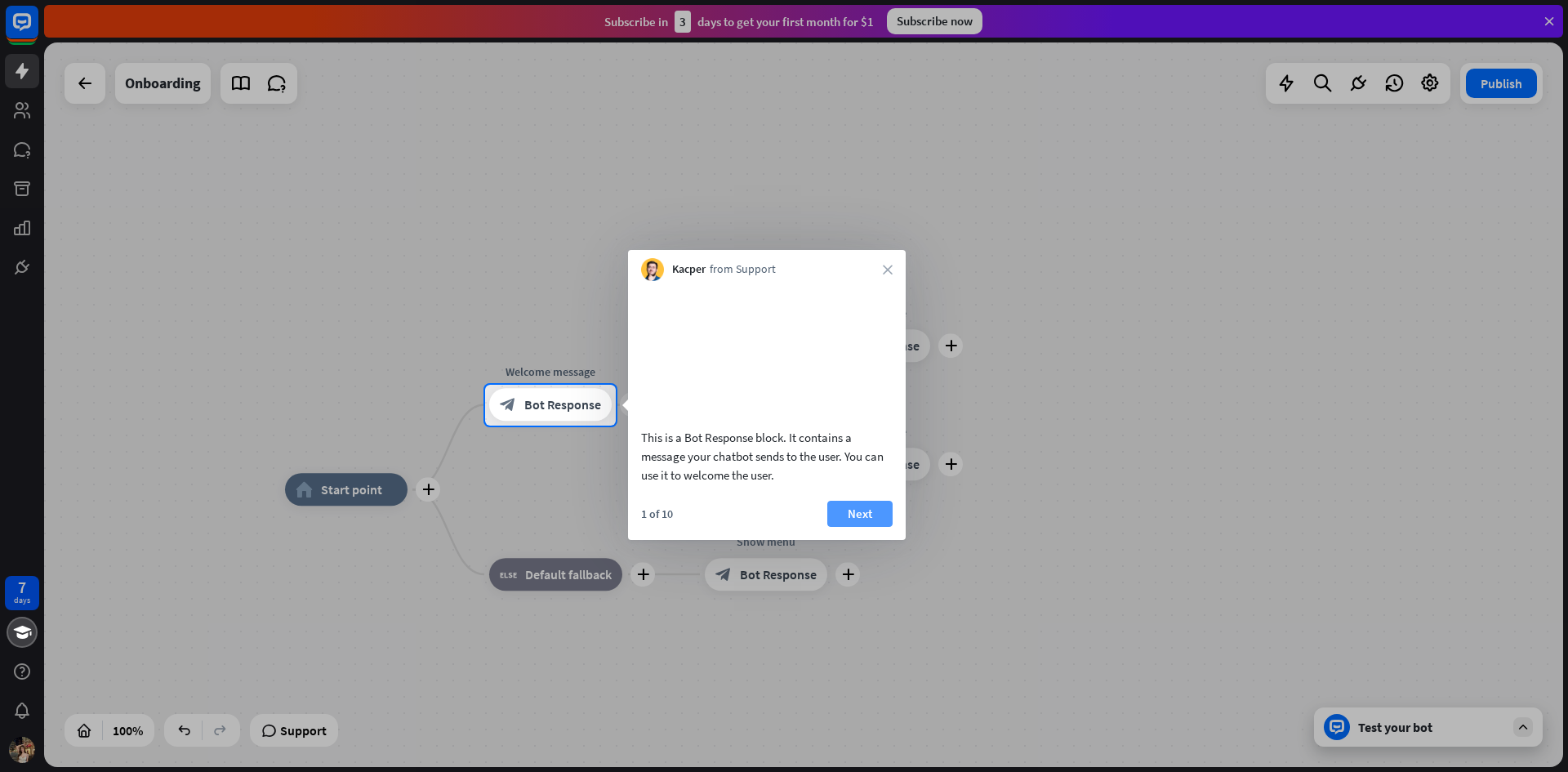
click at [870, 527] on button "Next" at bounding box center [860, 514] width 65 height 26
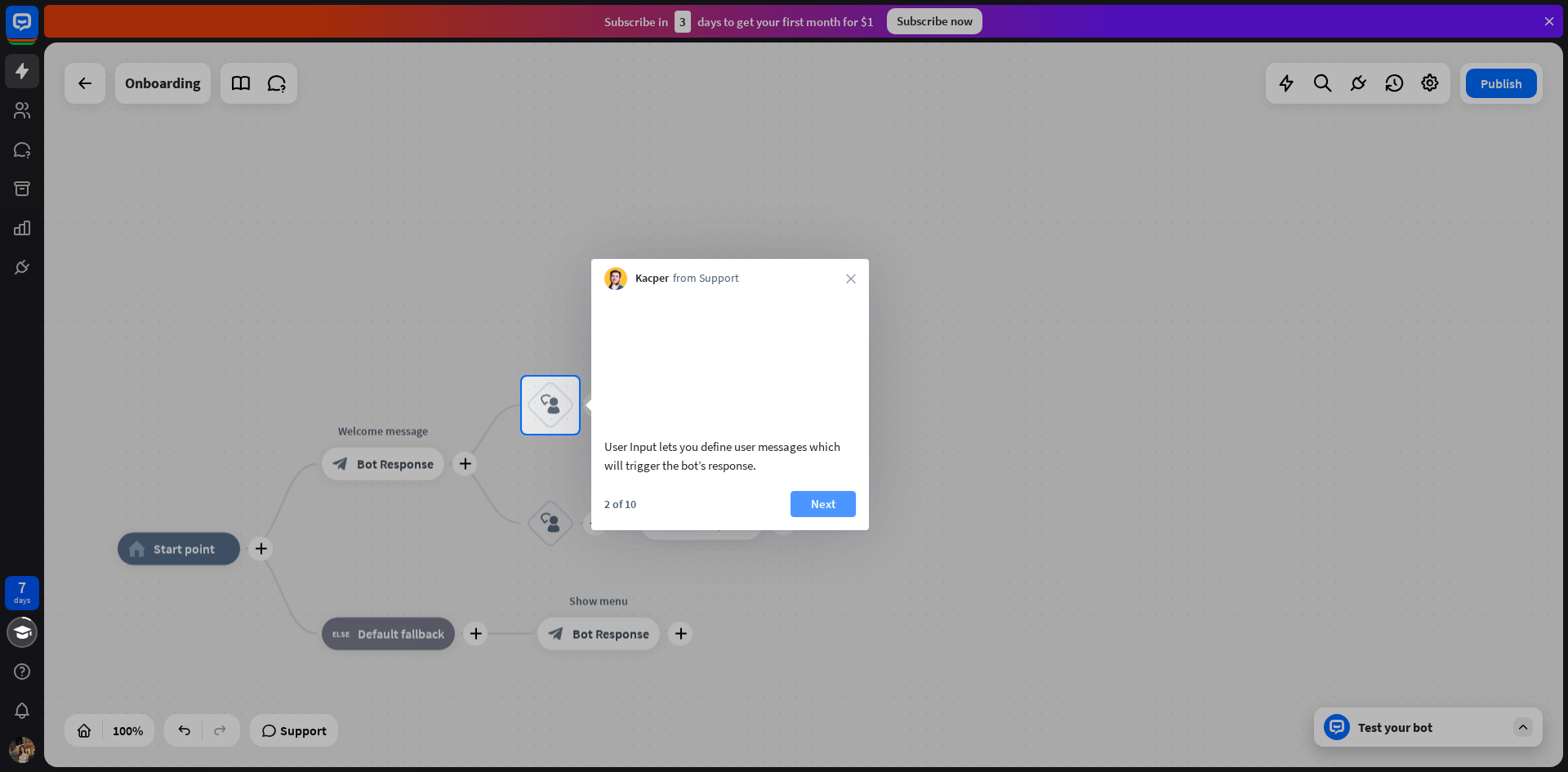
click at [833, 513] on button "Next" at bounding box center [823, 504] width 65 height 26
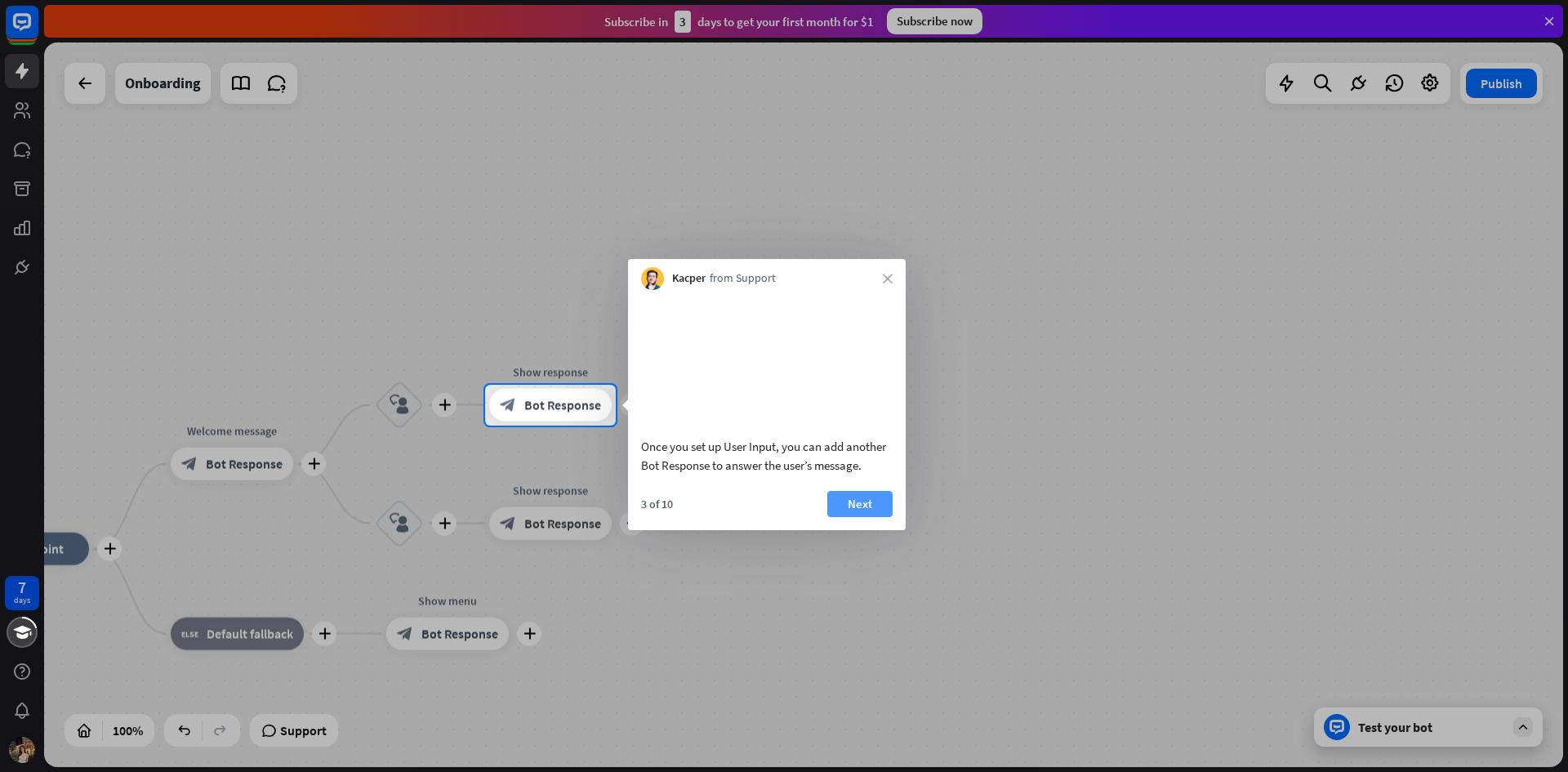
click at [877, 517] on button "Next" at bounding box center [860, 504] width 65 height 26
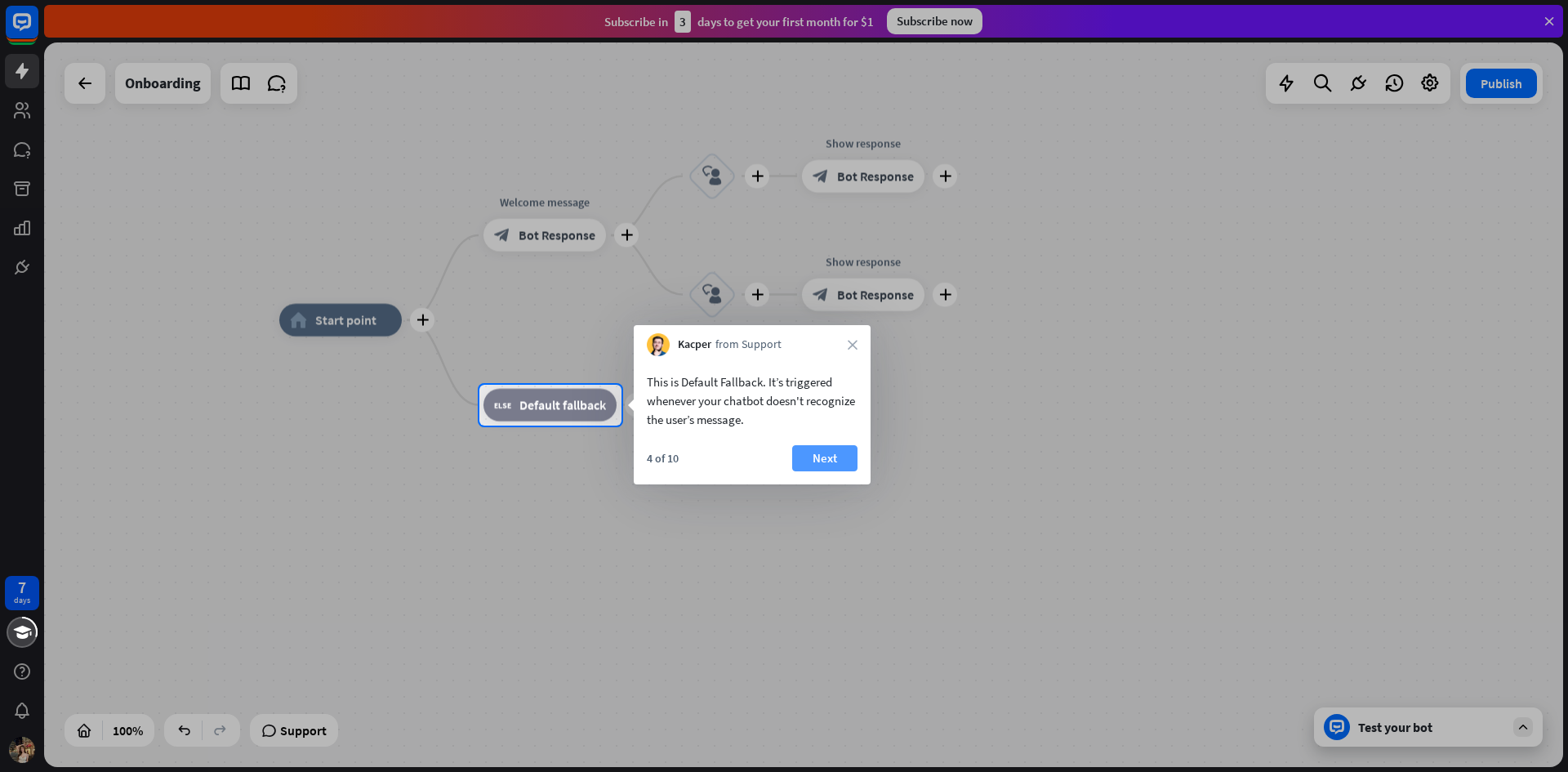
click at [826, 465] on button "Next" at bounding box center [825, 458] width 65 height 26
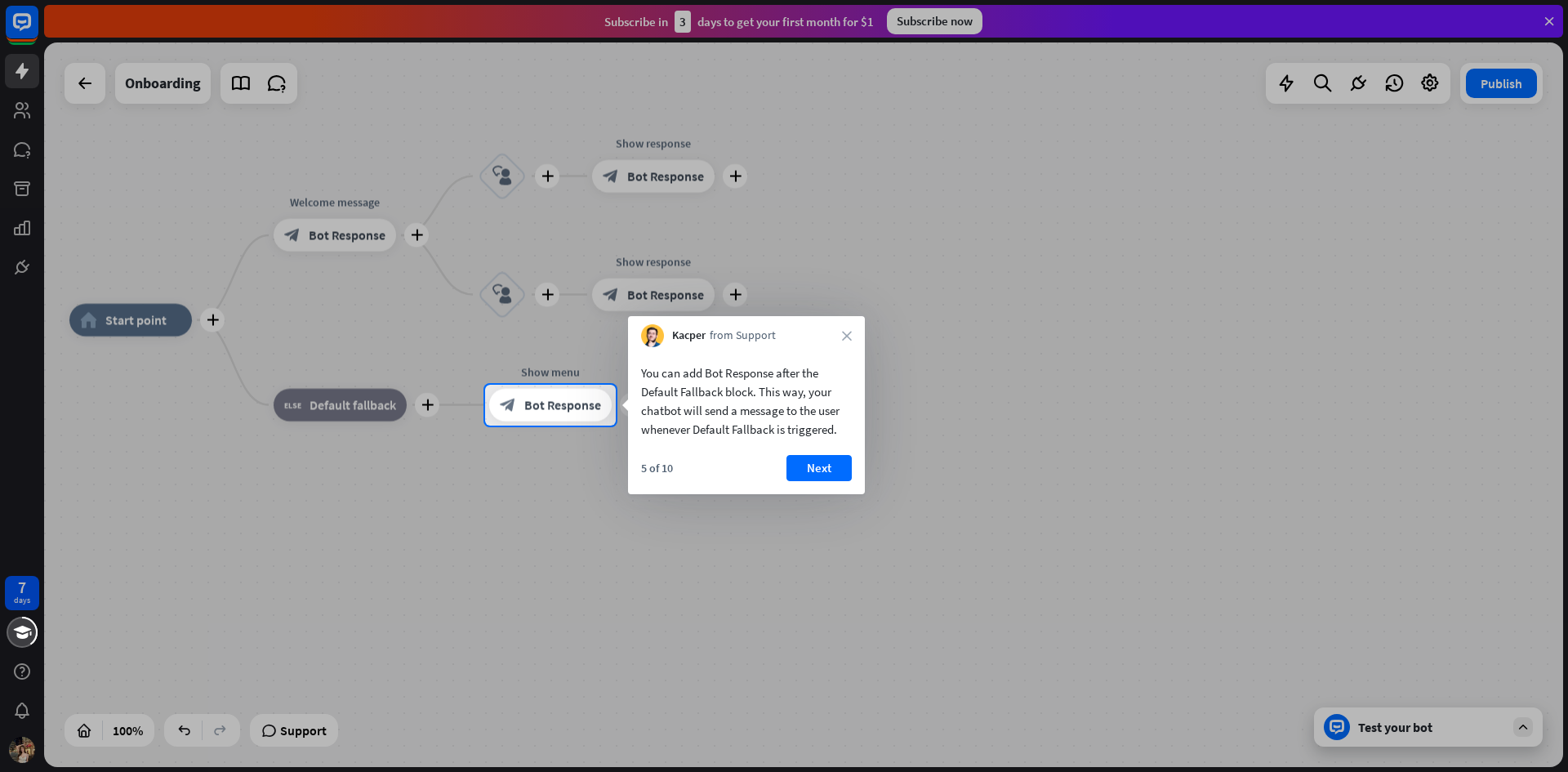
click at [826, 465] on button "Next" at bounding box center [819, 468] width 65 height 26
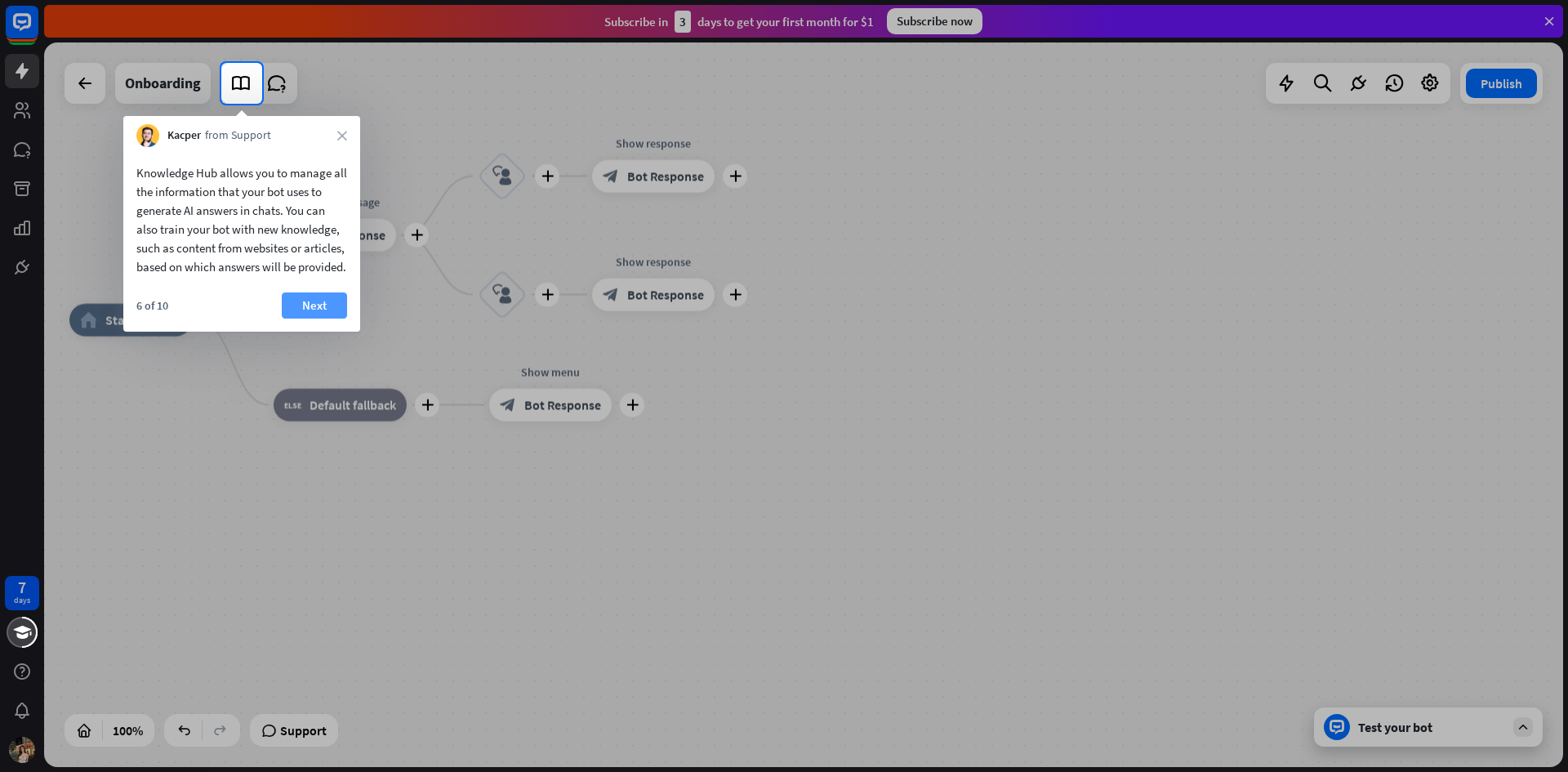
click at [334, 318] on button "Next" at bounding box center [314, 306] width 65 height 26
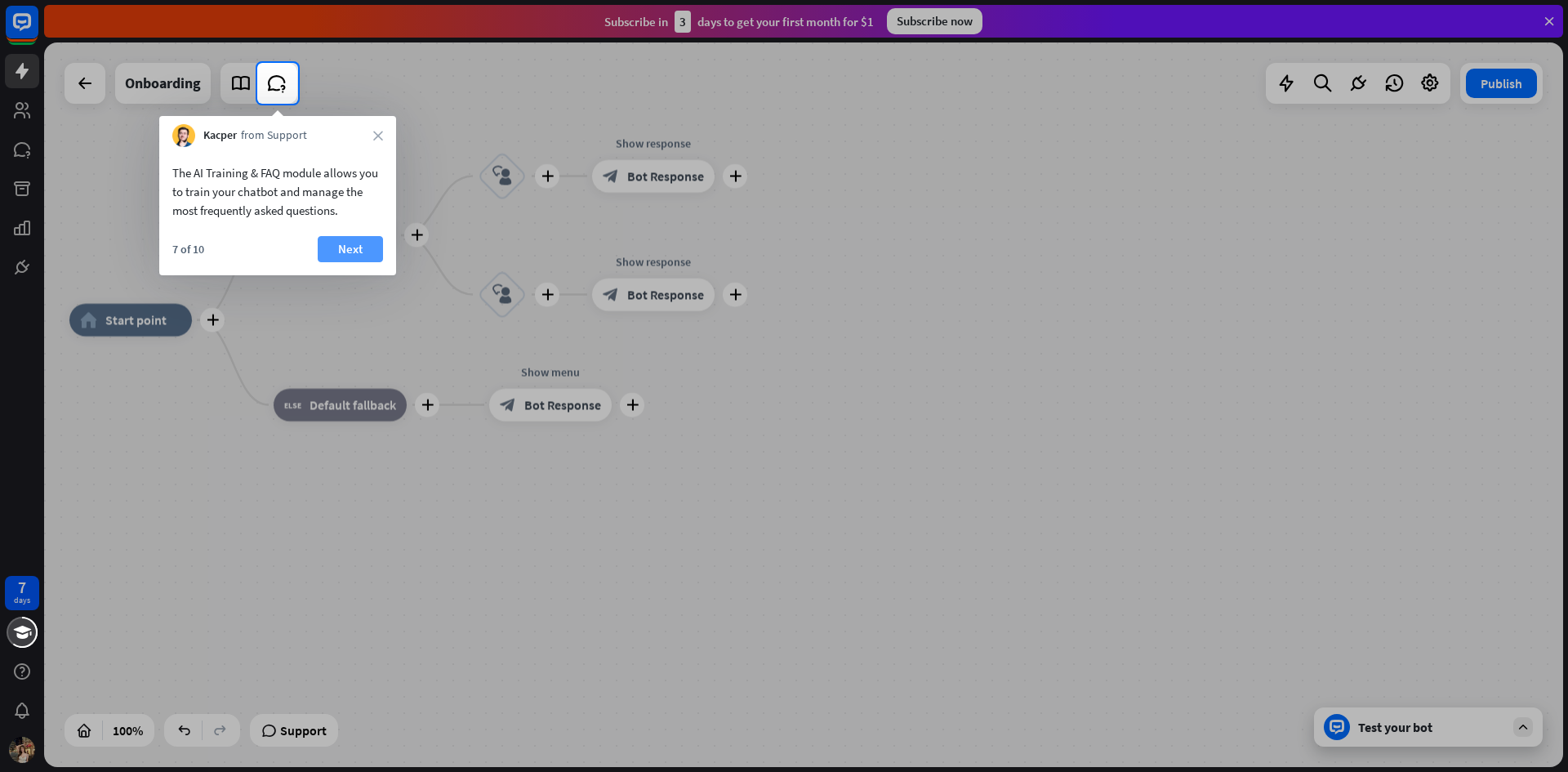
click at [336, 251] on button "Next" at bounding box center [351, 249] width 65 height 26
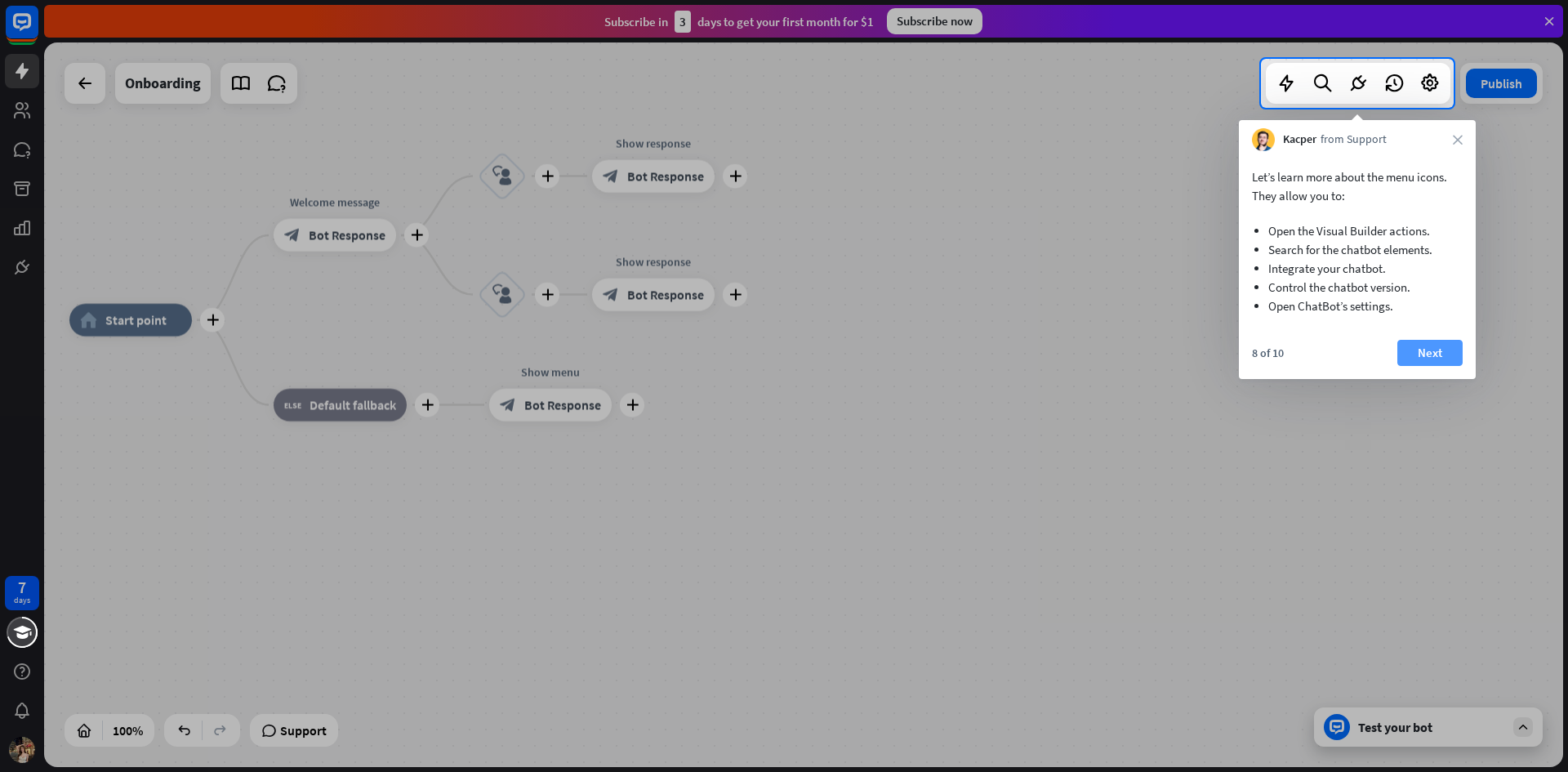
click at [1442, 352] on button "Next" at bounding box center [1430, 353] width 65 height 26
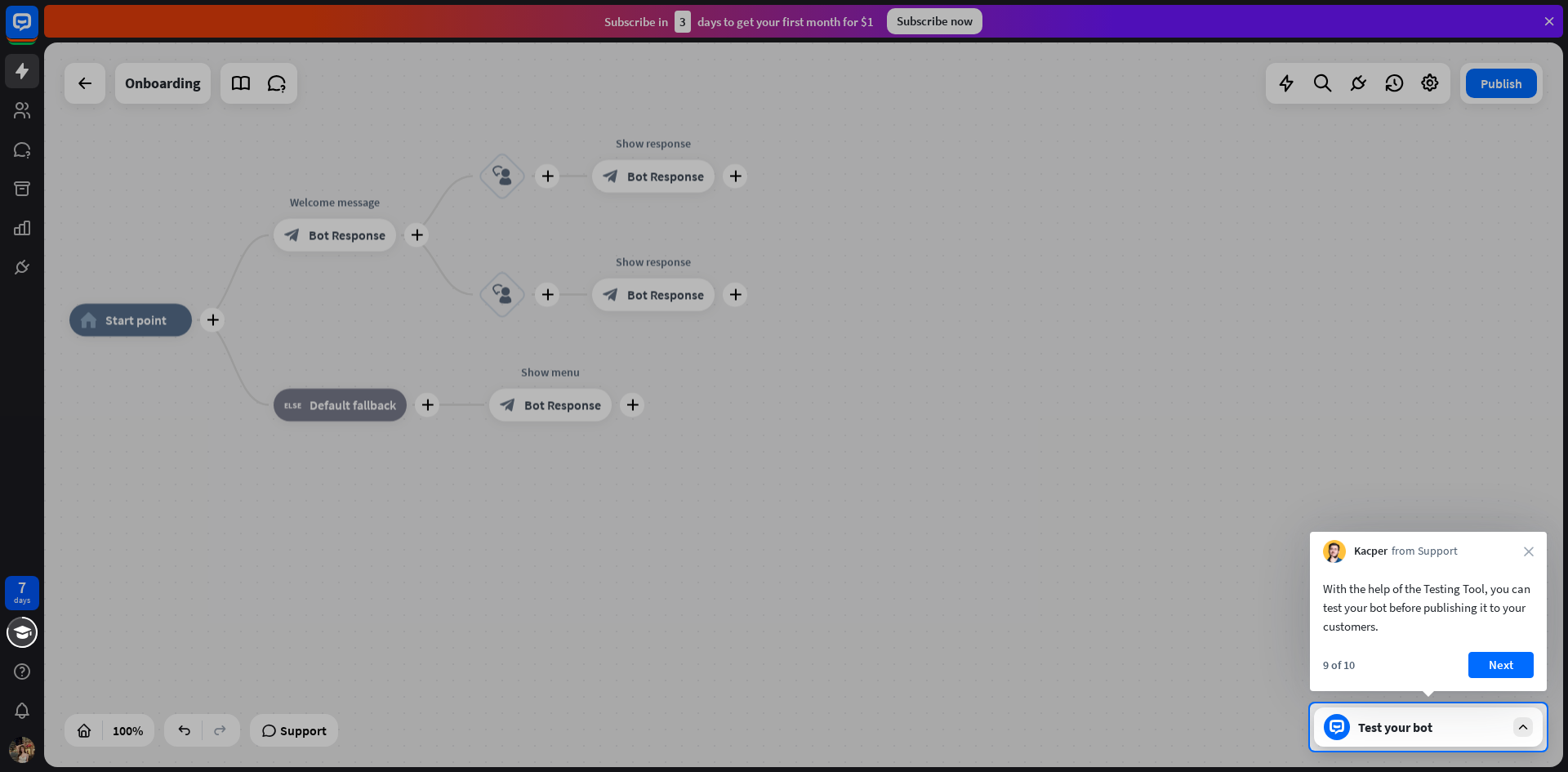
click at [1454, 736] on div "Test your bot" at bounding box center [1428, 727] width 229 height 39
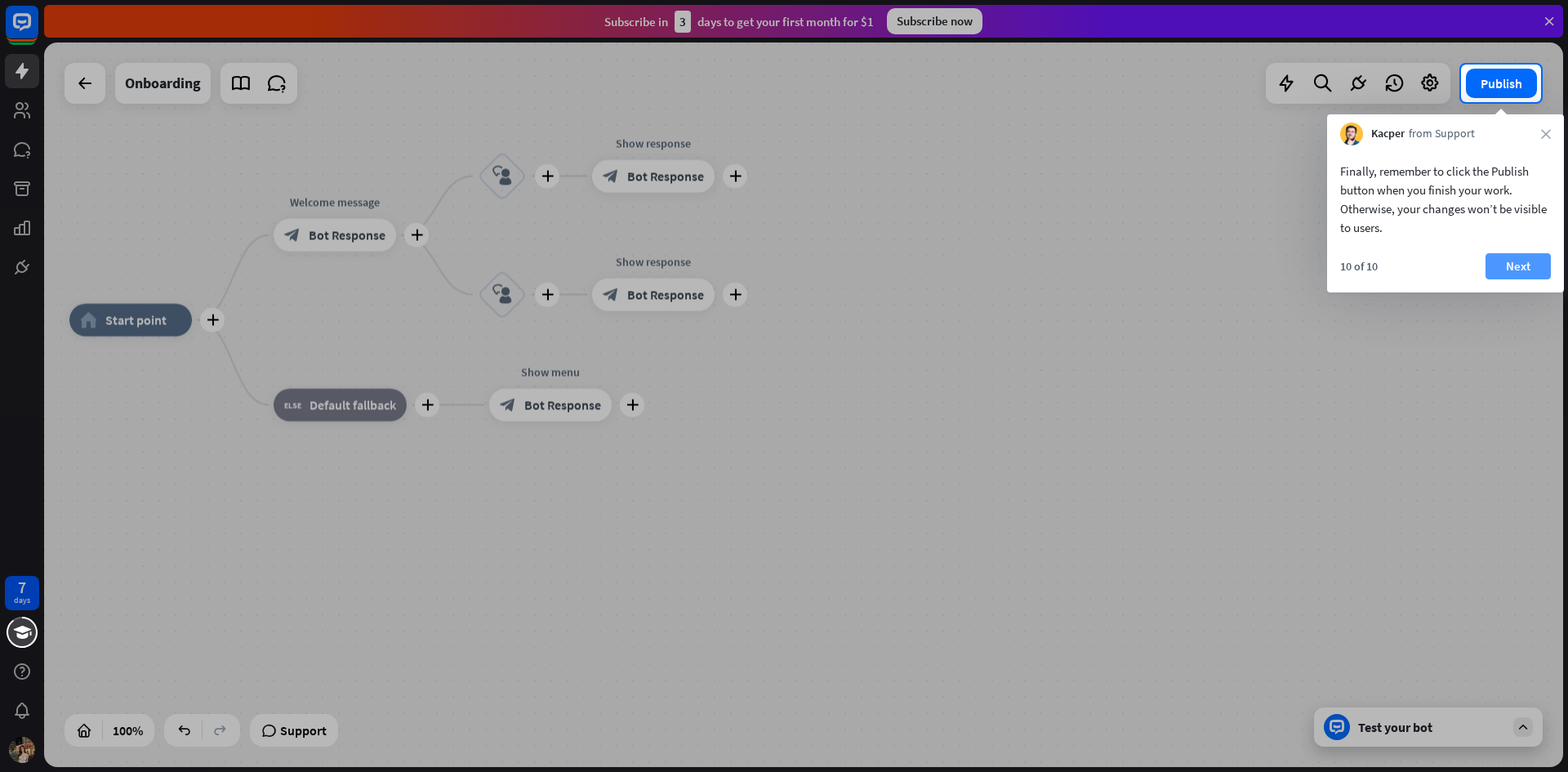
click at [1504, 262] on button "Next" at bounding box center [1518, 266] width 65 height 26
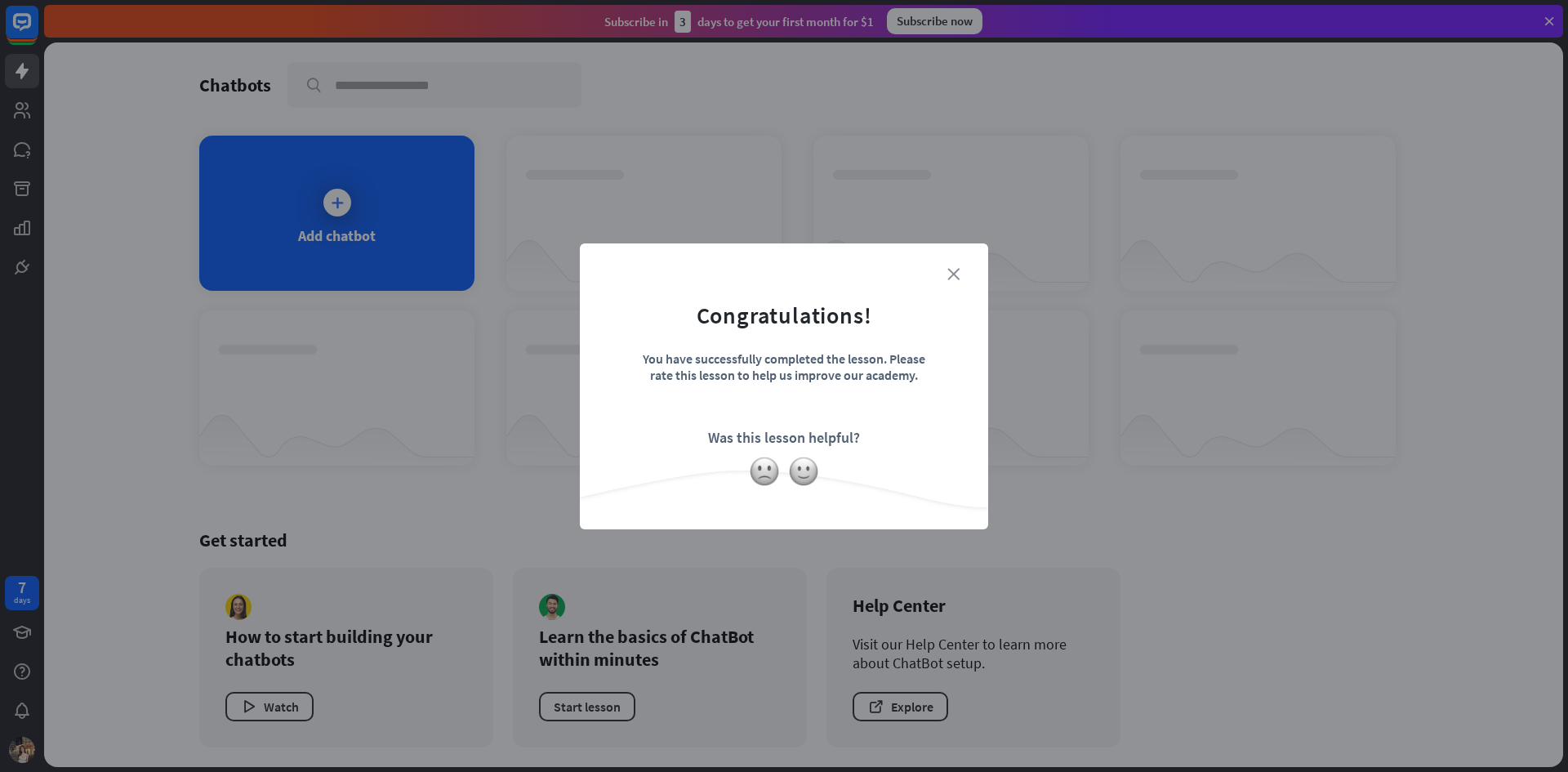
click at [956, 274] on icon "close" at bounding box center [953, 274] width 12 height 12
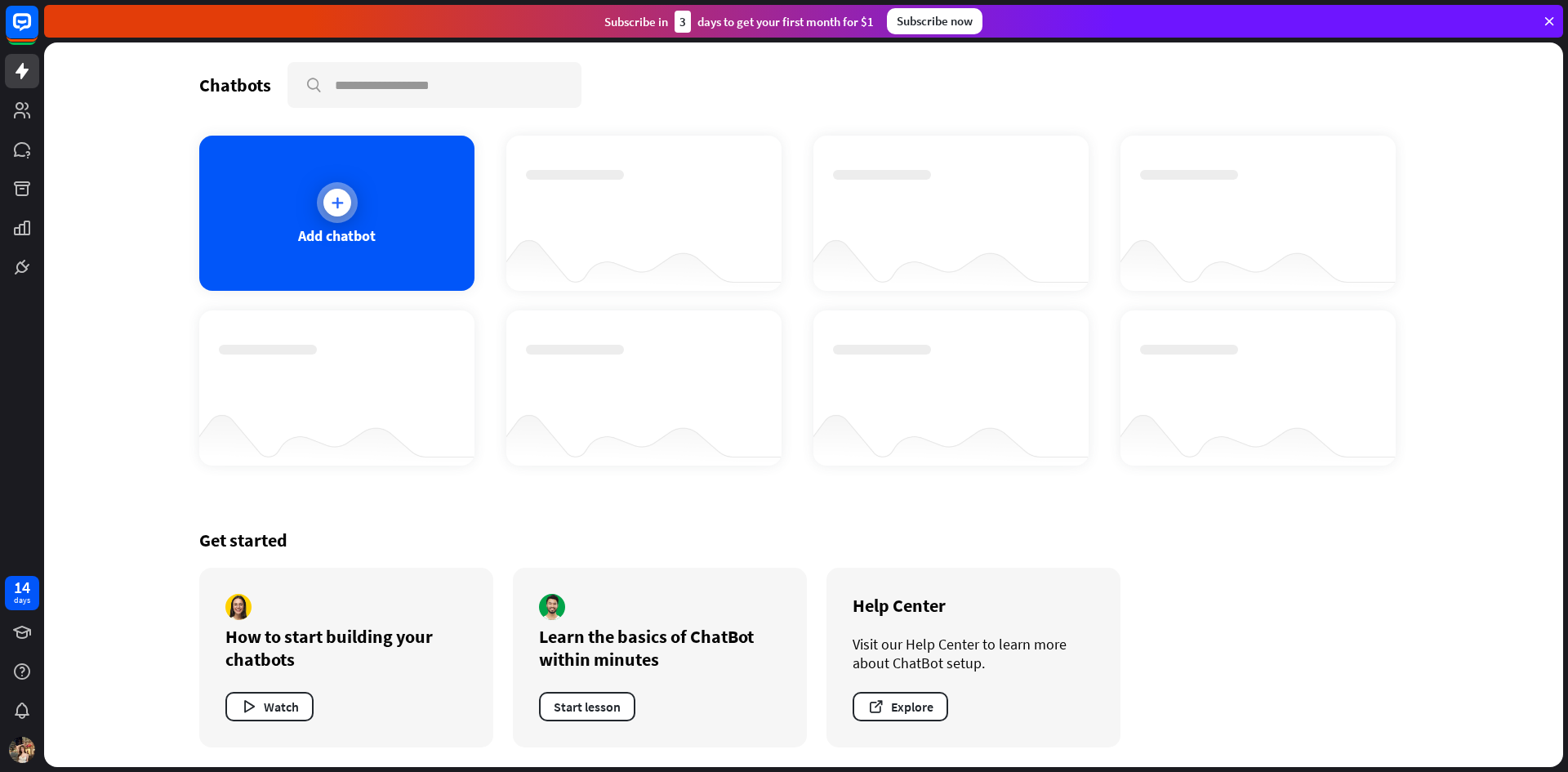
click at [329, 223] on div "Add chatbot" at bounding box center [337, 213] width 275 height 155
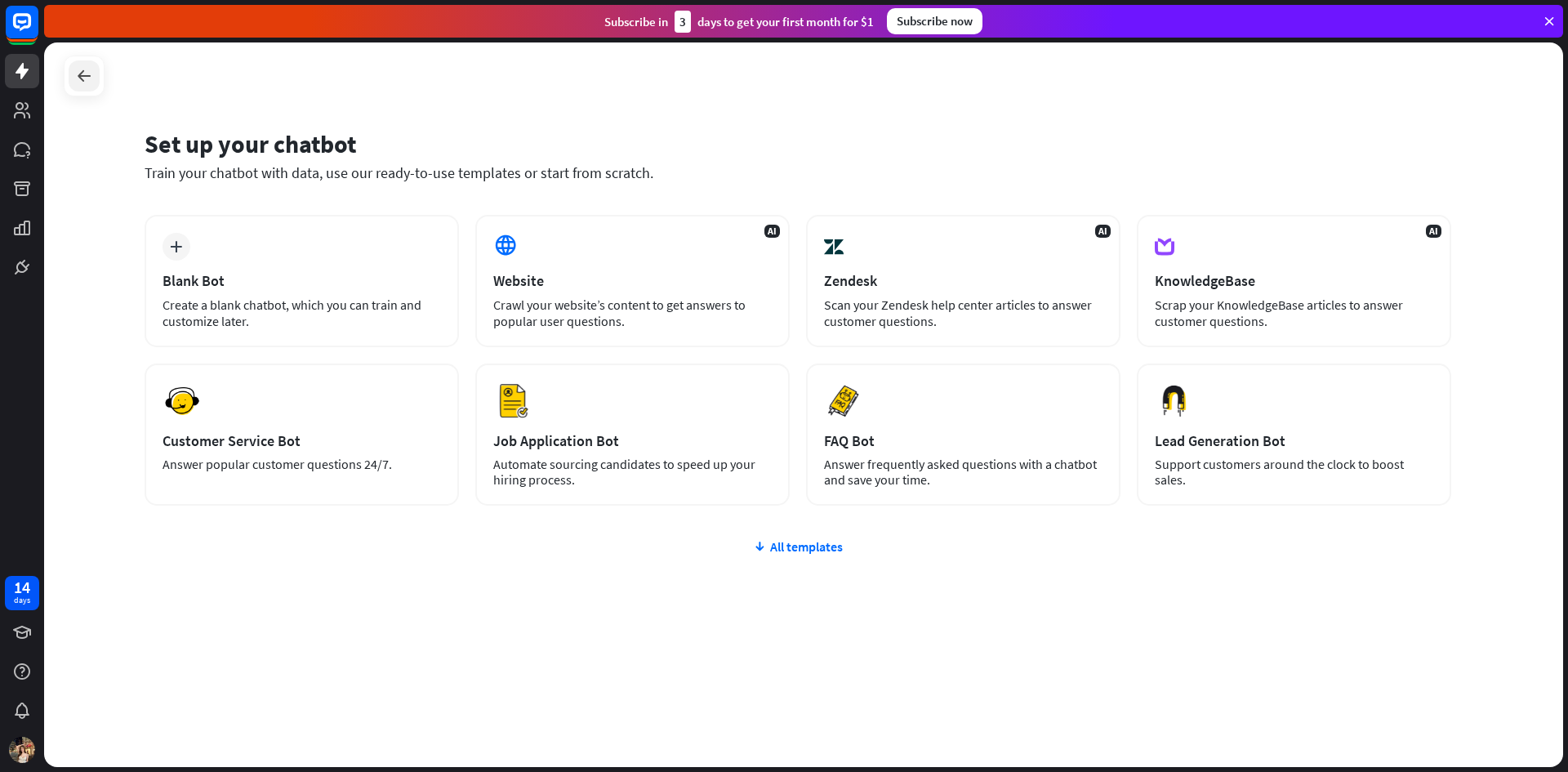
click at [72, 69] on div at bounding box center [84, 76] width 31 height 31
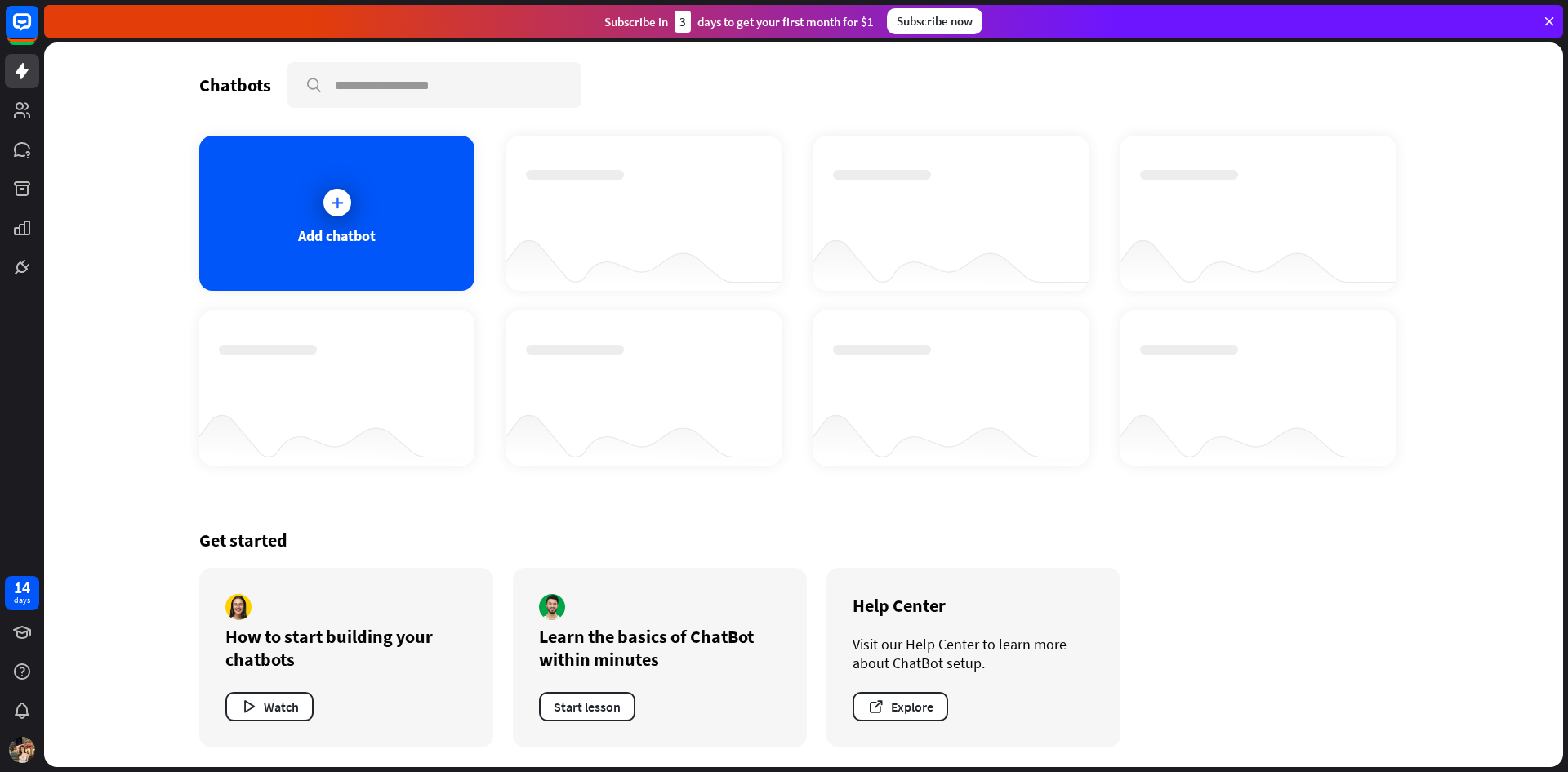
click at [1543, 16] on icon at bounding box center [1549, 21] width 15 height 15
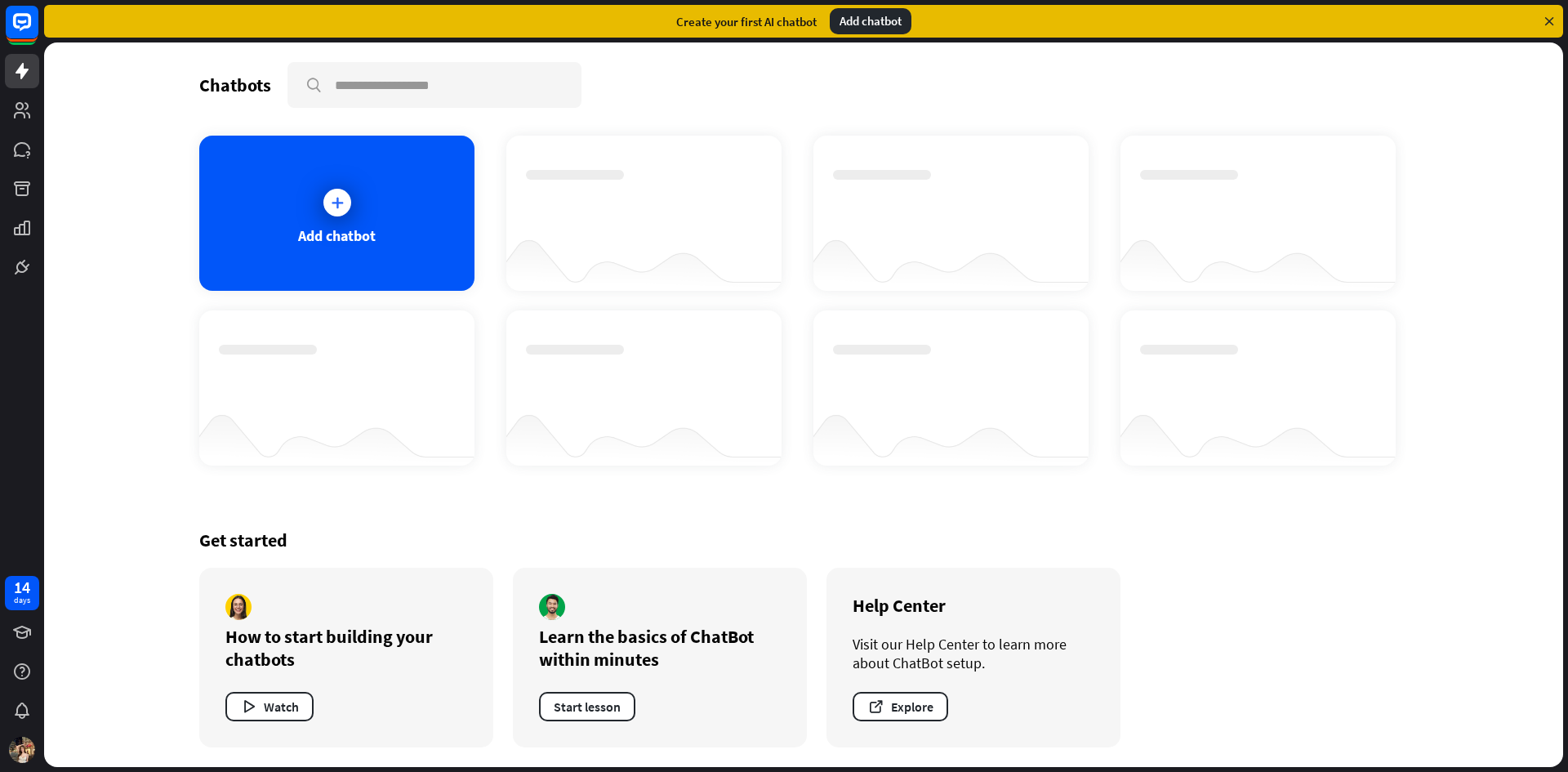
click at [1545, 20] on icon at bounding box center [1549, 21] width 15 height 15
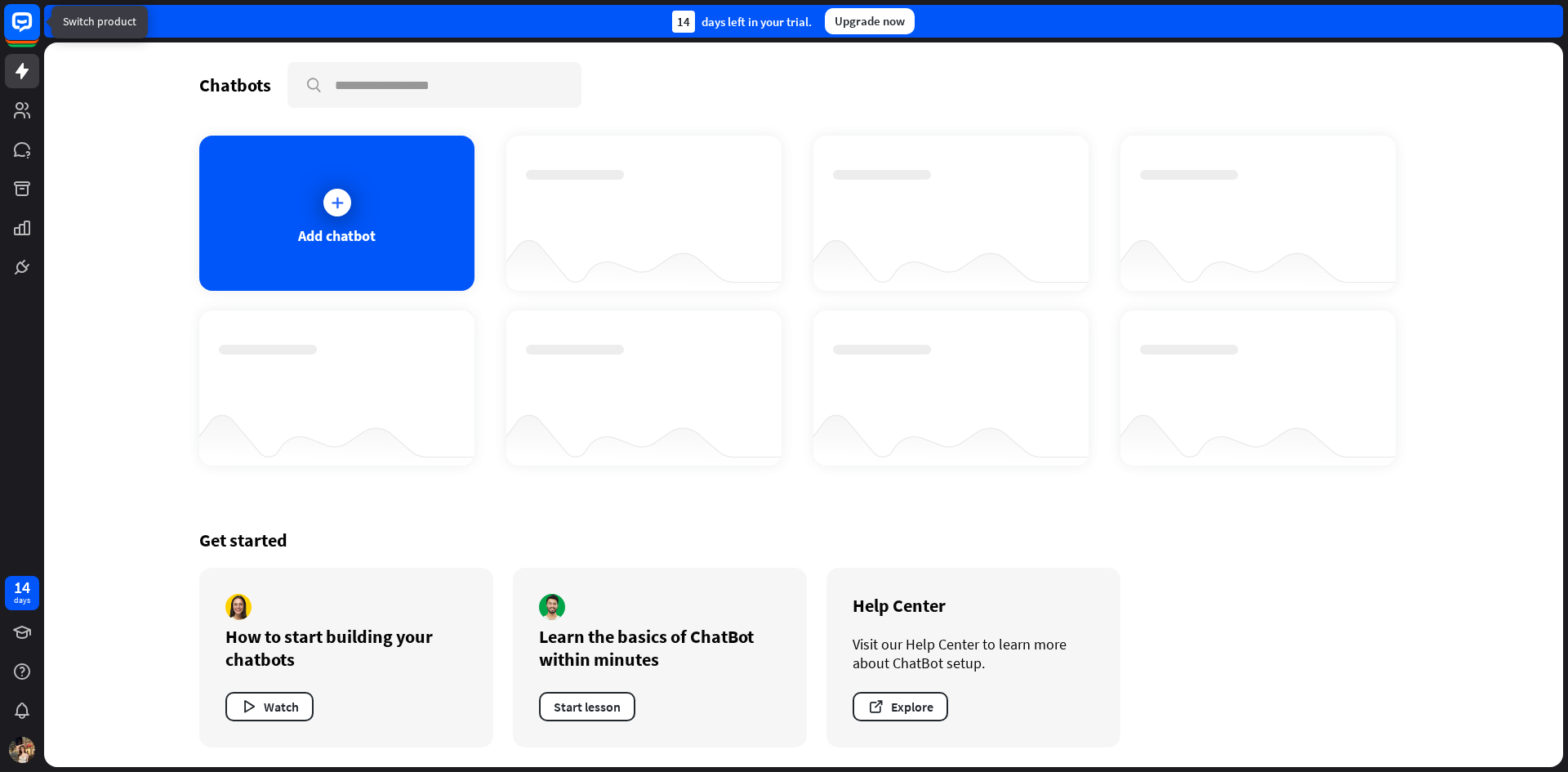
click at [26, 26] on icon at bounding box center [22, 22] width 19 height 19
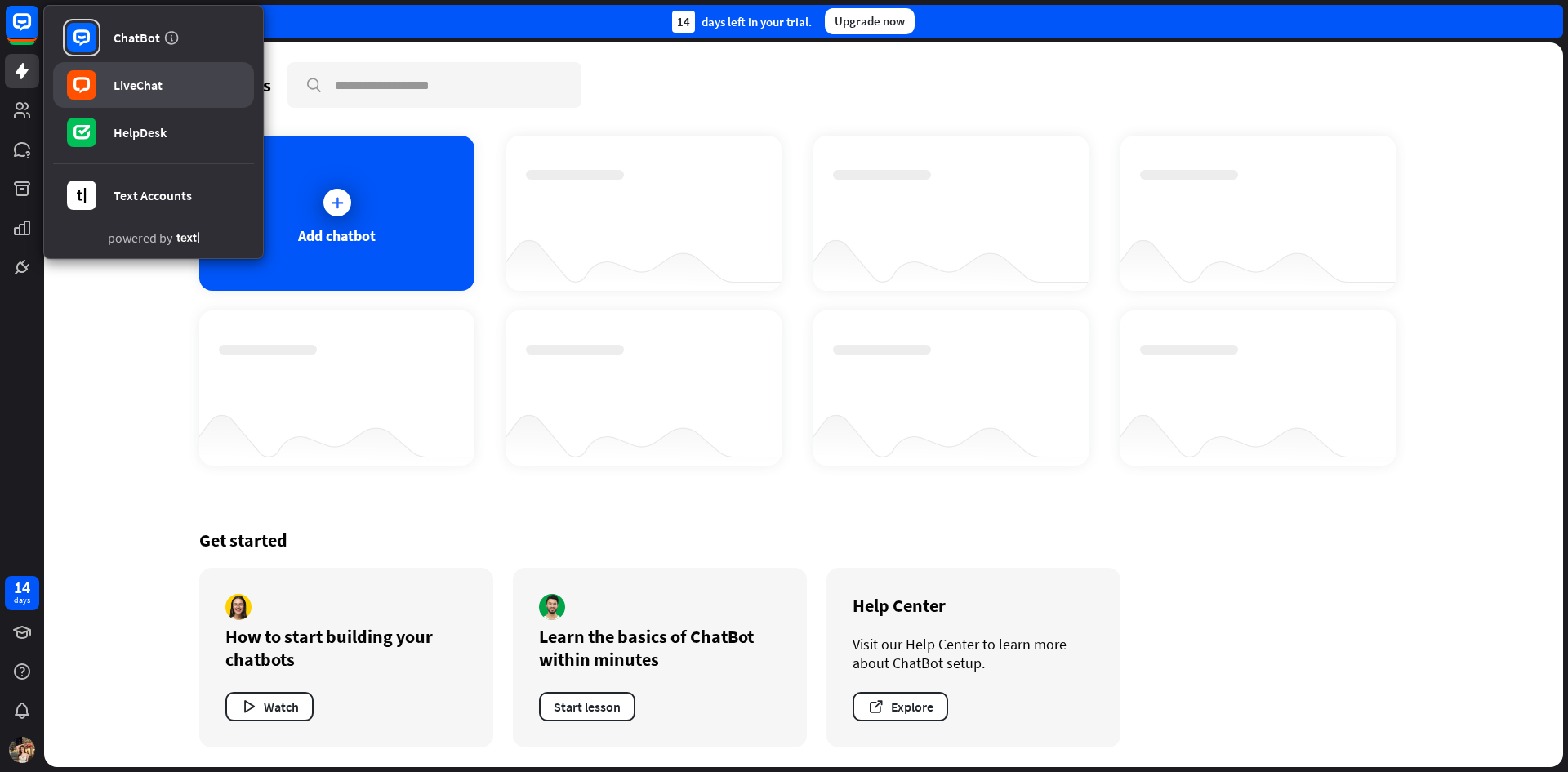
click at [140, 76] on link "LiveChat" at bounding box center [153, 85] width 201 height 46
